Goal: Information Seeking & Learning: Learn about a topic

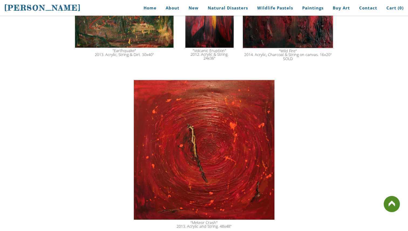
scroll to position [850, 0]
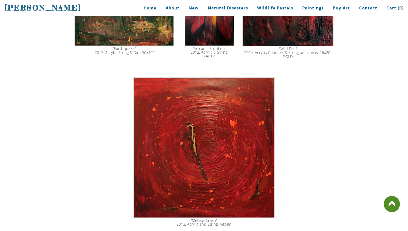
click at [301, 144] on div ""Meteor Crash" 2013. Acrylic and String. 48x48"" at bounding box center [203, 152] width 259 height 154
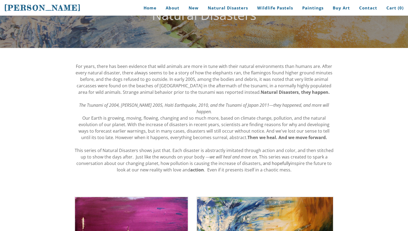
scroll to position [0, 0]
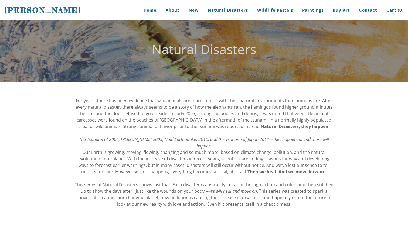
drag, startPoint x: 78, startPoint y: 10, endPoint x: 20, endPoint y: 8, distance: 57.7
click at [18, 8] on h1 "[PERSON_NAME]" at bounding box center [44, 10] width 81 height 20
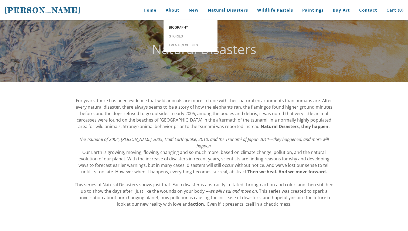
click at [177, 26] on span "Biography" at bounding box center [190, 28] width 43 height 4
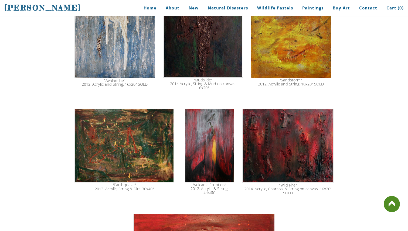
scroll to position [723, 0]
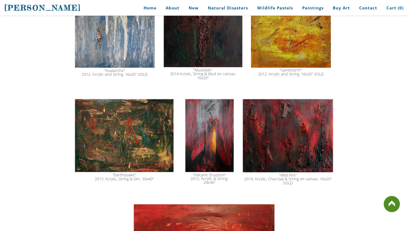
click at [291, 140] on img at bounding box center [287, 136] width 91 height 74
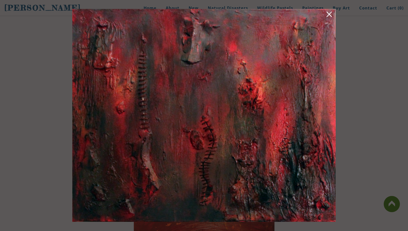
click at [281, 194] on img at bounding box center [203, 115] width 263 height 213
click at [47, 170] on div at bounding box center [204, 115] width 408 height 231
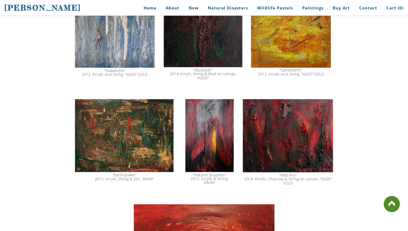
click at [267, 153] on img at bounding box center [287, 136] width 91 height 74
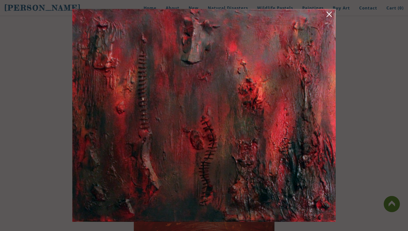
click at [328, 15] on link at bounding box center [329, 15] width 8 height 8
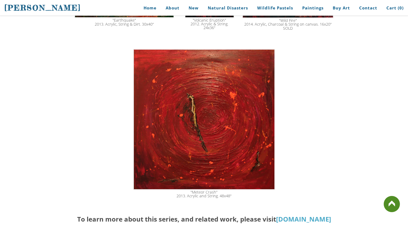
scroll to position [873, 0]
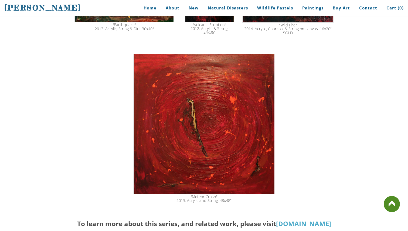
click at [234, 132] on img at bounding box center [204, 124] width 142 height 141
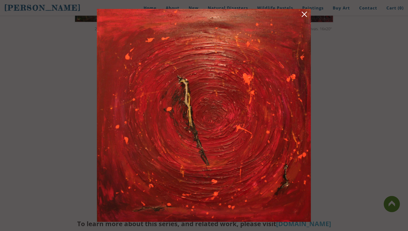
click at [277, 136] on img at bounding box center [204, 115] width 214 height 213
click at [373, 132] on div at bounding box center [204, 115] width 408 height 231
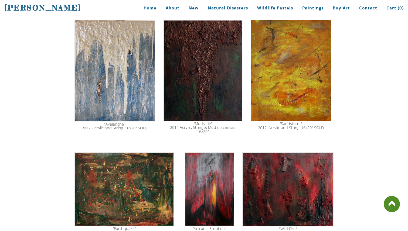
scroll to position [678, 0]
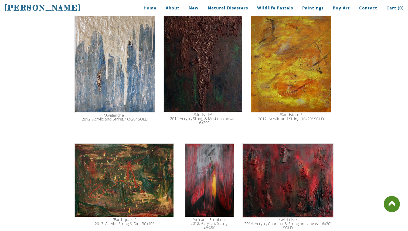
click at [213, 177] on img at bounding box center [209, 180] width 49 height 74
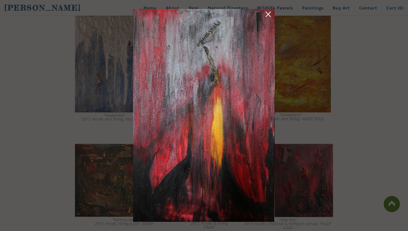
click at [381, 120] on div at bounding box center [204, 115] width 408 height 231
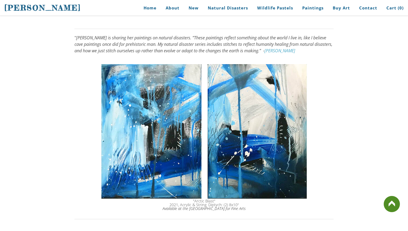
scroll to position [461, 0]
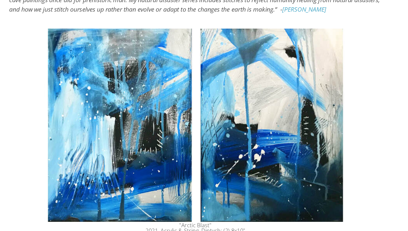
drag, startPoint x: 195, startPoint y: 187, endPoint x: 216, endPoint y: 187, distance: 21.0
click at [216, 191] on div ""Arctic Blast" 2021, Acrylic & String. Diptych: (2) 8x10" Available at the [GEO…" at bounding box center [203, 197] width 259 height 12
click at [209, 191] on div ""Arctic Blast" 2021, Acrylic & String. Diptych: (2) 8x10" Available at the [GEO…" at bounding box center [203, 197] width 259 height 12
click at [334, 128] on div "For years, there has been evidence that wild animals are more in tune with thei…" at bounding box center [204, 142] width 408 height 1042
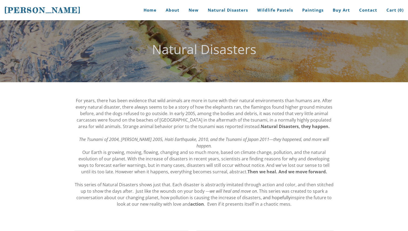
scroll to position [3, 0]
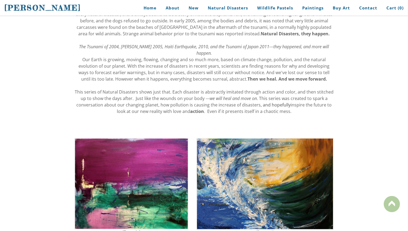
scroll to position [96, 0]
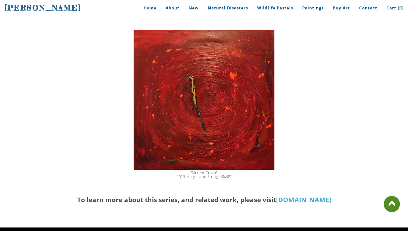
scroll to position [898, 0]
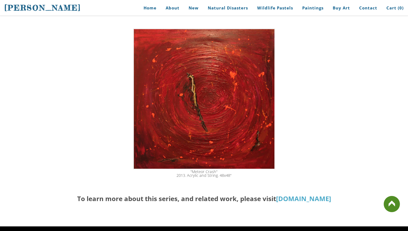
drag, startPoint x: 191, startPoint y: 161, endPoint x: 220, endPoint y: 168, distance: 29.6
click at [220, 170] on div ""Meteor Crash" 2013. Acrylic and String. 48x48"" at bounding box center [204, 174] width 258 height 8
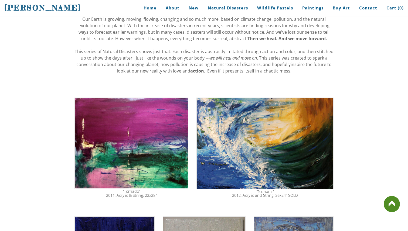
scroll to position [0, 0]
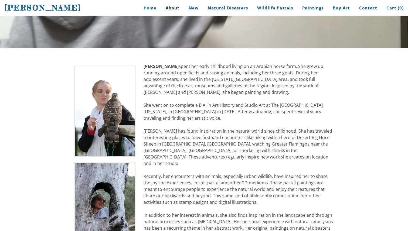
scroll to position [76, 0]
drag, startPoint x: 146, startPoint y: 66, endPoint x: 184, endPoint y: 66, distance: 37.2
click at [184, 66] on td "Stephanie Peters spent her early childhood living on an Arabian horse farm. She…" at bounding box center [238, 218] width 198 height 311
drag, startPoint x: 184, startPoint y: 66, endPoint x: 148, endPoint y: 66, distance: 35.6
click at [148, 66] on div "Stephanie Peters spent her early childhood living on an Arabian horse farm. She…" at bounding box center [238, 215] width 190 height 304
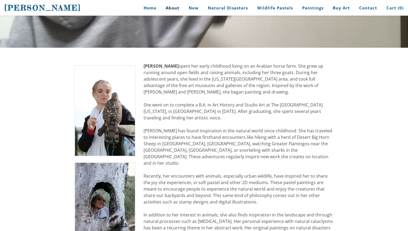
click at [188, 94] on div "Stephanie Peters spent her early childhood living on an Arabian horse farm. She…" at bounding box center [238, 215] width 190 height 304
click at [186, 110] on div "Stephanie Peters spent her early childhood living on an Arabian horse farm. She…" at bounding box center [238, 215] width 190 height 304
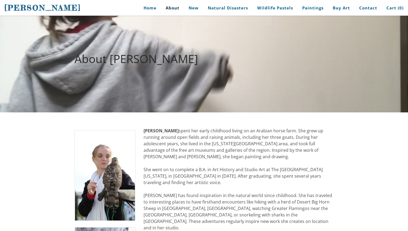
scroll to position [0, 0]
